Goal: Task Accomplishment & Management: Use online tool/utility

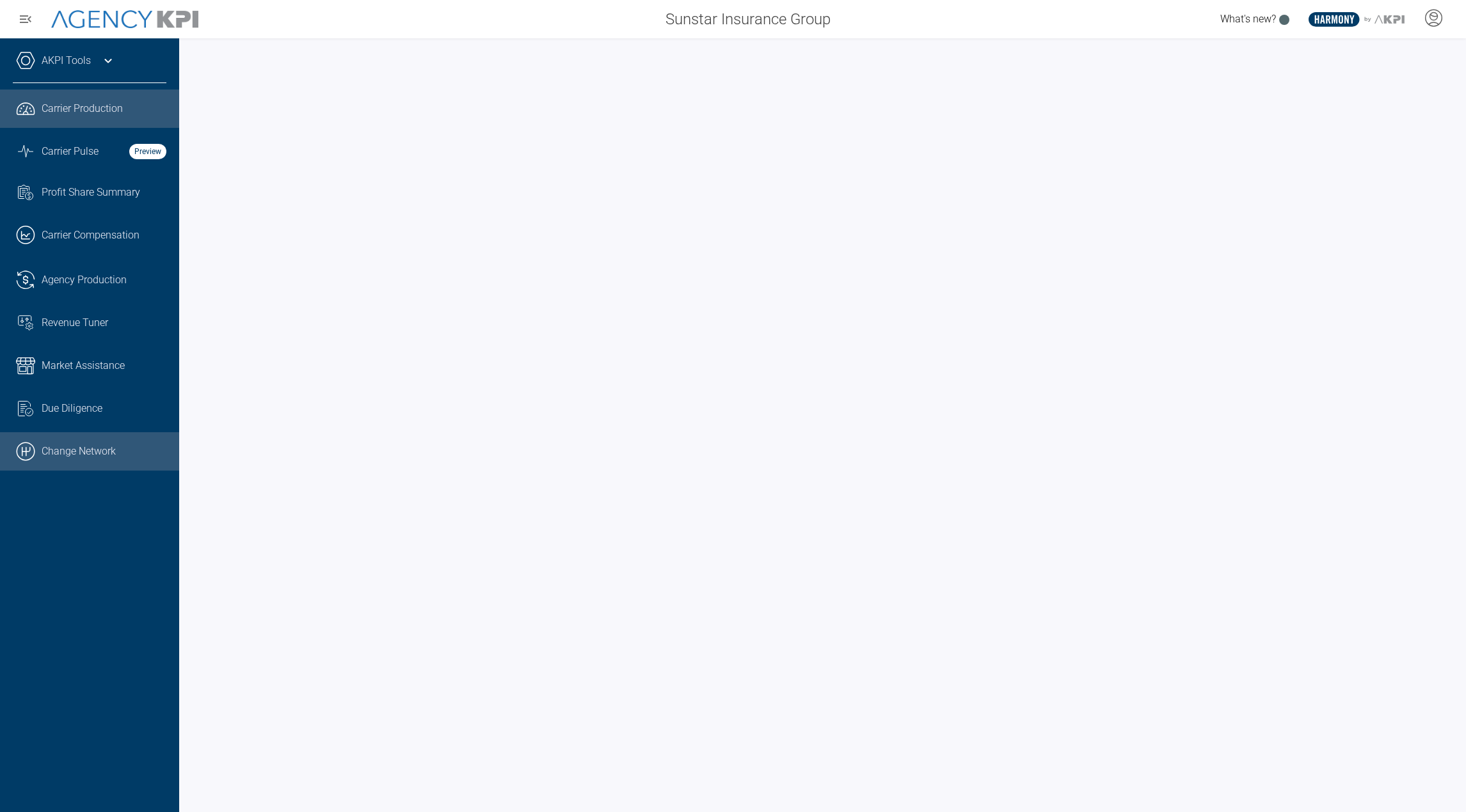
click at [116, 455] on link ".cls-1{fill:none;stroke:#000;stroke-linecap:round;stroke-linejoin:round;stroke-…" at bounding box center [90, 451] width 179 height 38
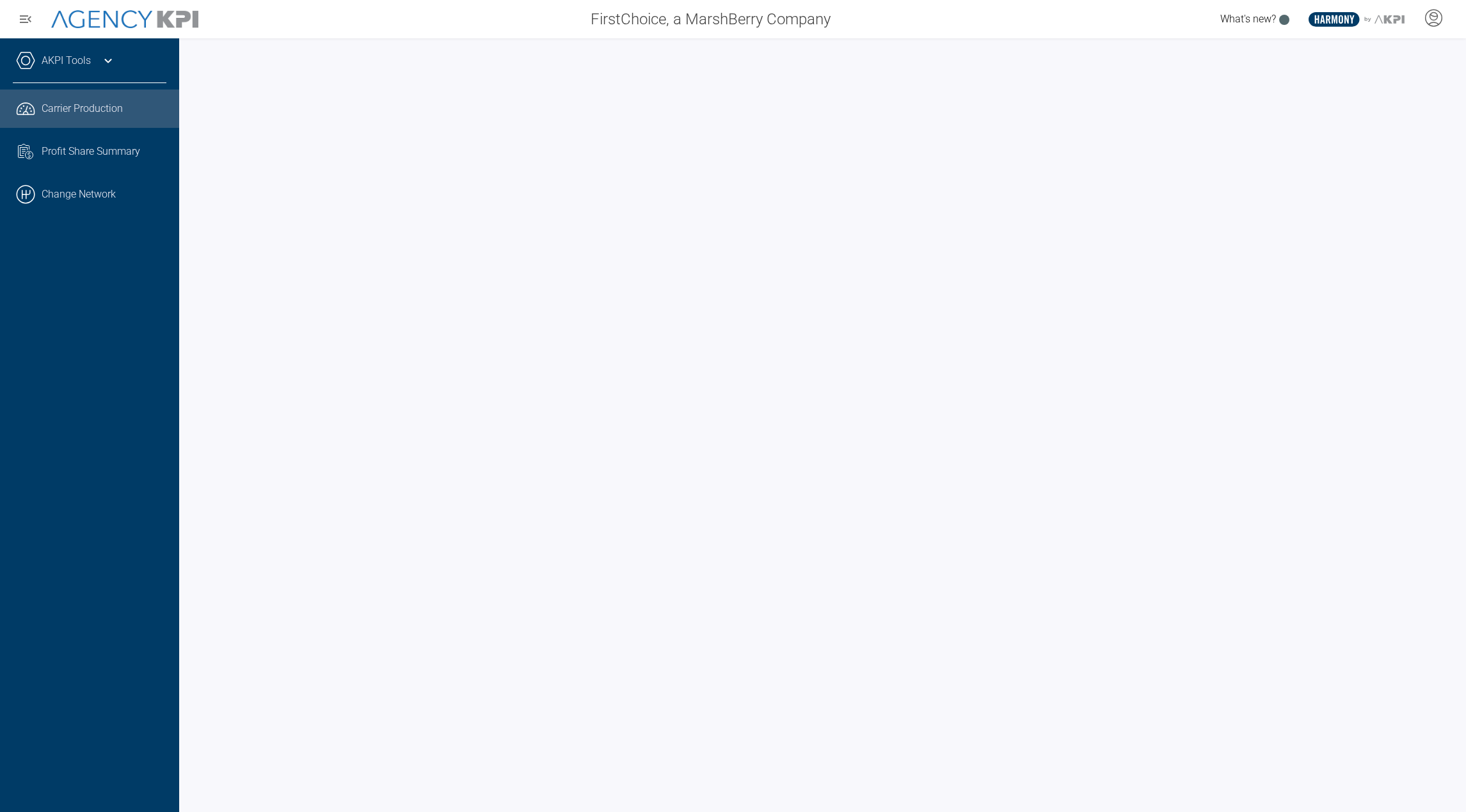
click at [94, 66] on div "AKPI Tools" at bounding box center [89, 67] width 153 height 32
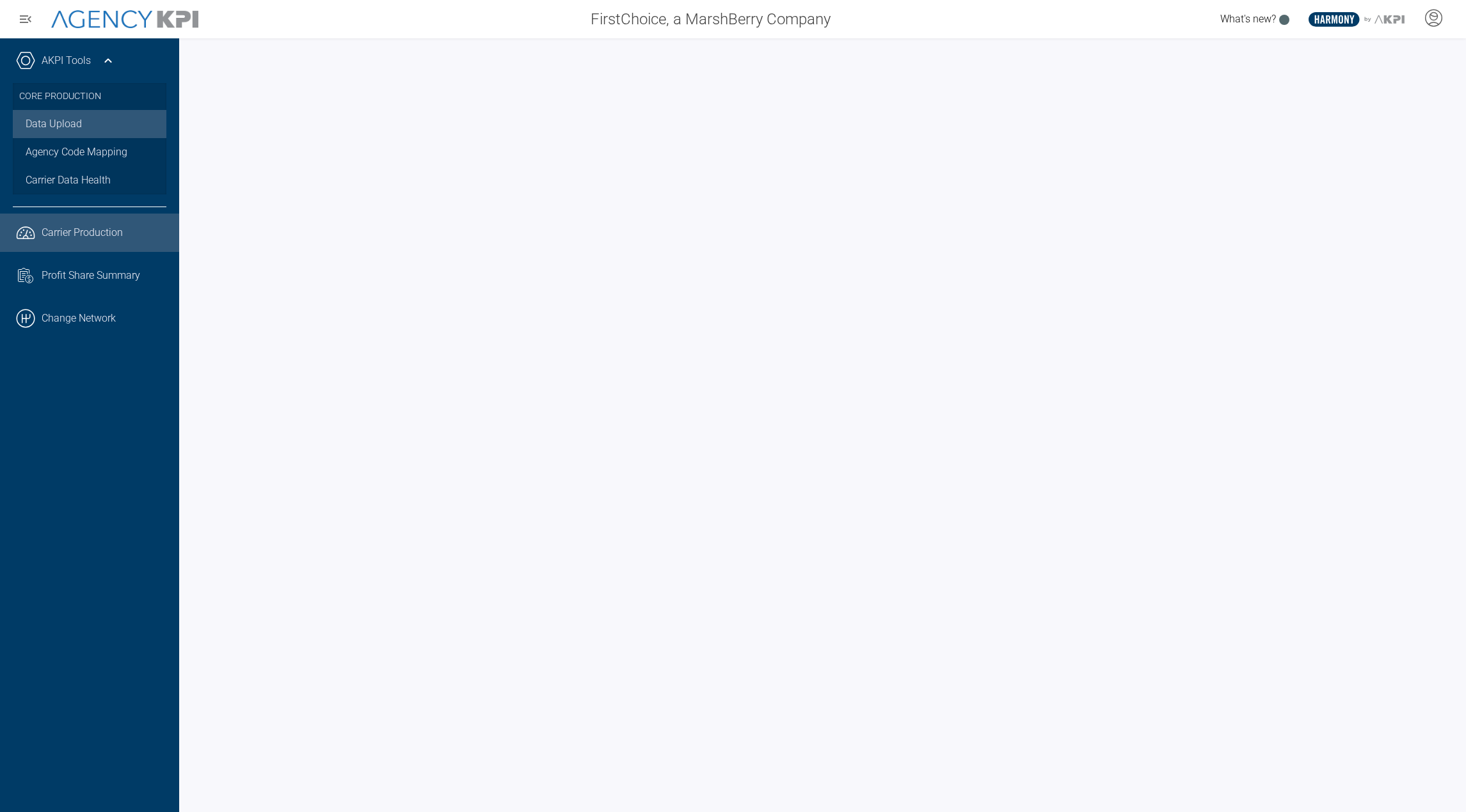
click at [80, 125] on link "Data Upload" at bounding box center [89, 124] width 153 height 28
click at [80, 328] on link ".cls-1{fill:none;stroke:#000;stroke-linecap:round;stroke-linejoin:round;stroke-…" at bounding box center [90, 318] width 179 height 38
